Goal: Information Seeking & Learning: Check status

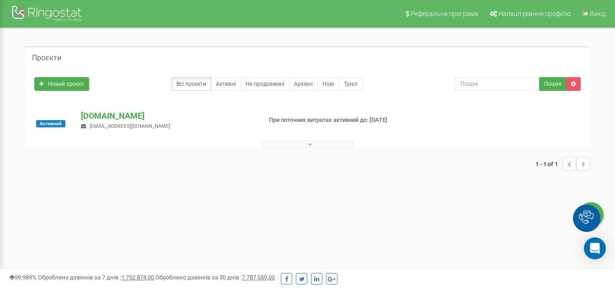
click at [295, 146] on button at bounding box center [307, 144] width 91 height 7
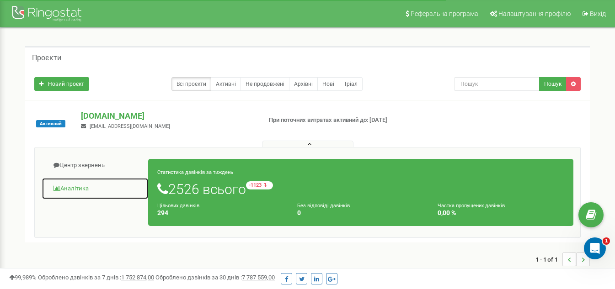
click at [69, 191] on link "Аналiтика" at bounding box center [95, 189] width 107 height 22
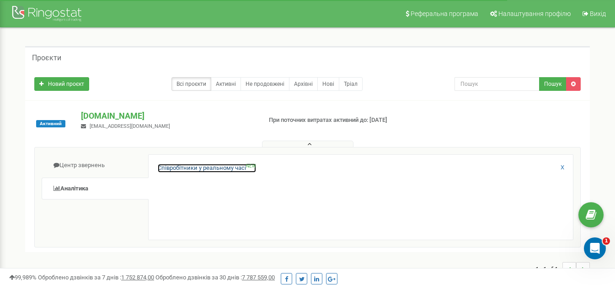
click at [183, 166] on link "Співробітники у реальному часі NEW" at bounding box center [207, 168] width 98 height 9
click at [211, 166] on link "Співробітники у реальному часі NEW" at bounding box center [207, 168] width 98 height 9
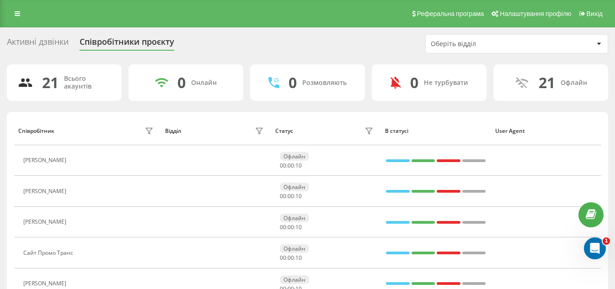
click at [12, 39] on div "Активні дзвінки" at bounding box center [38, 44] width 62 height 14
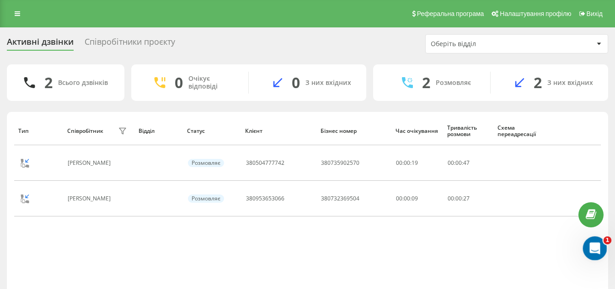
click at [599, 257] on div "Открыть службу сообщений Intercom" at bounding box center [593, 247] width 30 height 30
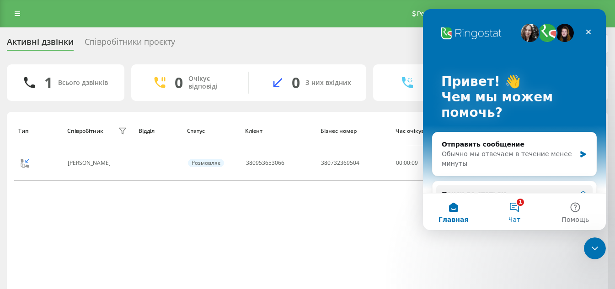
click at [515, 214] on button "1 Чат" at bounding box center [514, 212] width 61 height 37
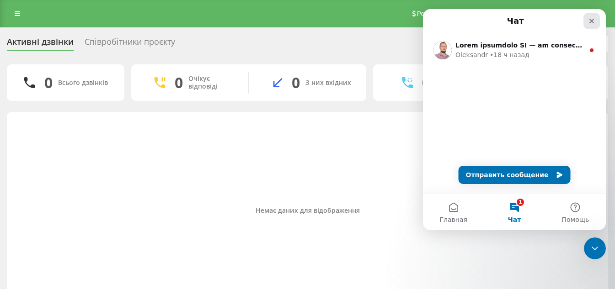
click at [589, 17] on icon "Закрыть" at bounding box center [591, 20] width 7 height 7
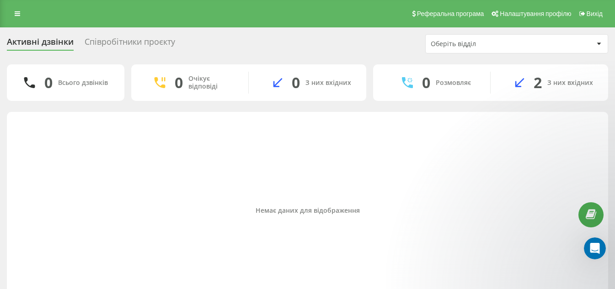
click at [566, 71] on div "0 Розмовляє 2 З них вхідних" at bounding box center [490, 82] width 235 height 37
click at [574, 85] on div "З них вхідних" at bounding box center [570, 83] width 46 height 8
click at [456, 86] on div "Розмовляє" at bounding box center [453, 83] width 35 height 8
click at [483, 37] on div "Оберіть відділ" at bounding box center [516, 44] width 182 height 18
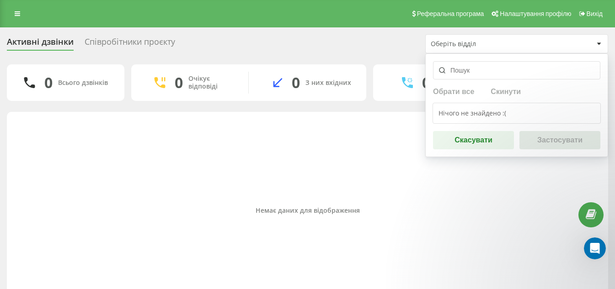
click at [483, 68] on input "text" at bounding box center [516, 70] width 167 height 18
click at [479, 112] on div "Нічого не знайдено :(" at bounding box center [516, 113] width 168 height 21
